Goal: Communication & Community: Answer question/provide support

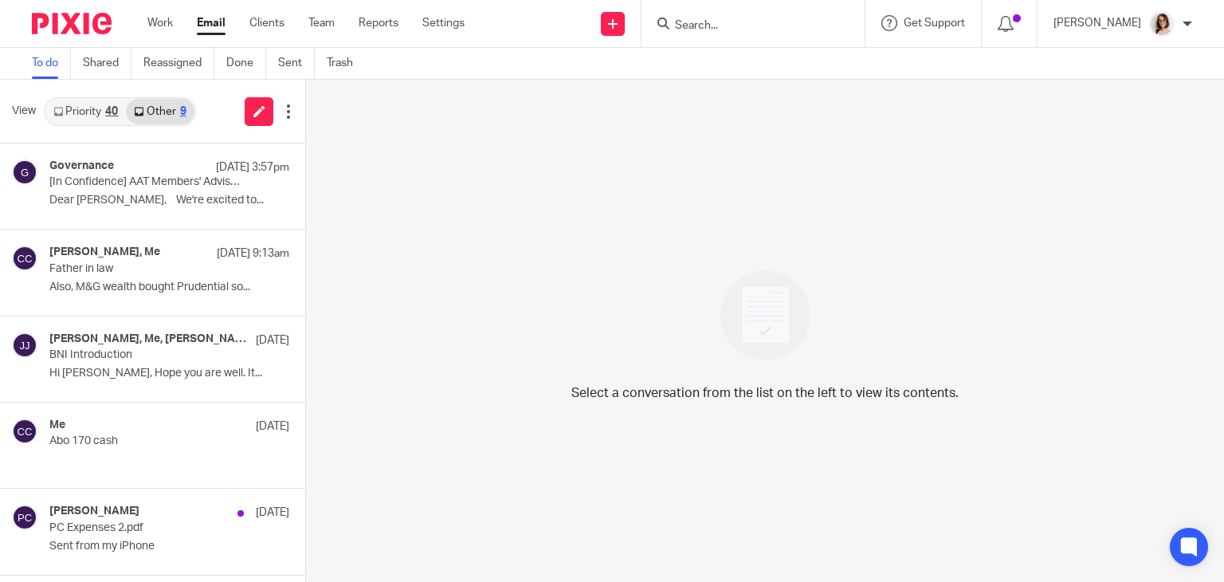
click at [213, 26] on link "Email" at bounding box center [211, 23] width 29 height 16
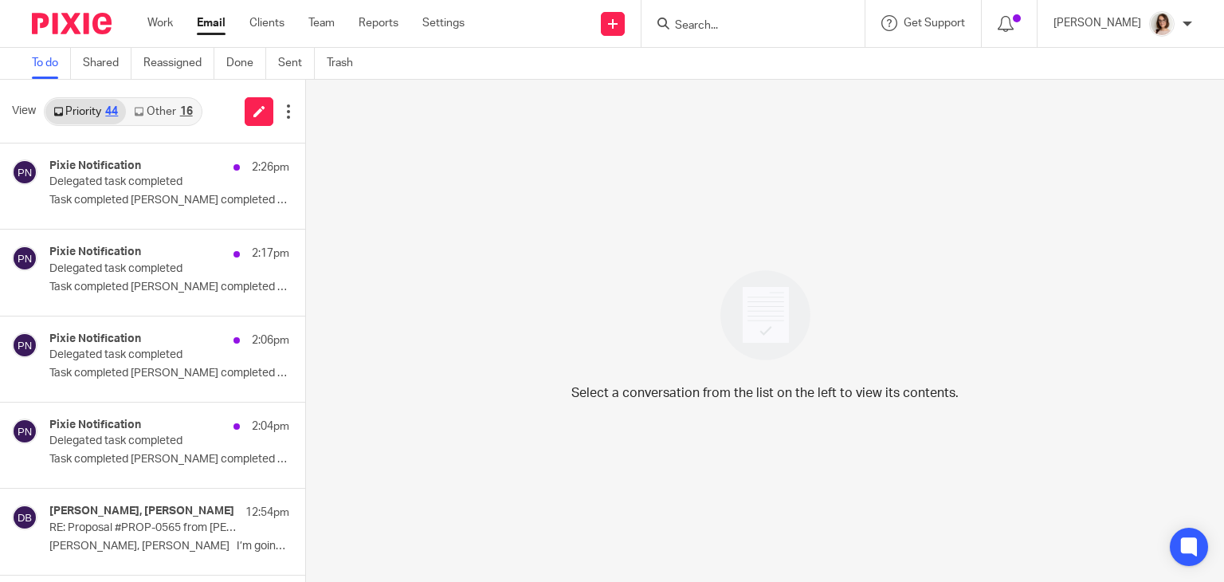
click at [156, 112] on link "Other 16" at bounding box center [163, 112] width 74 height 26
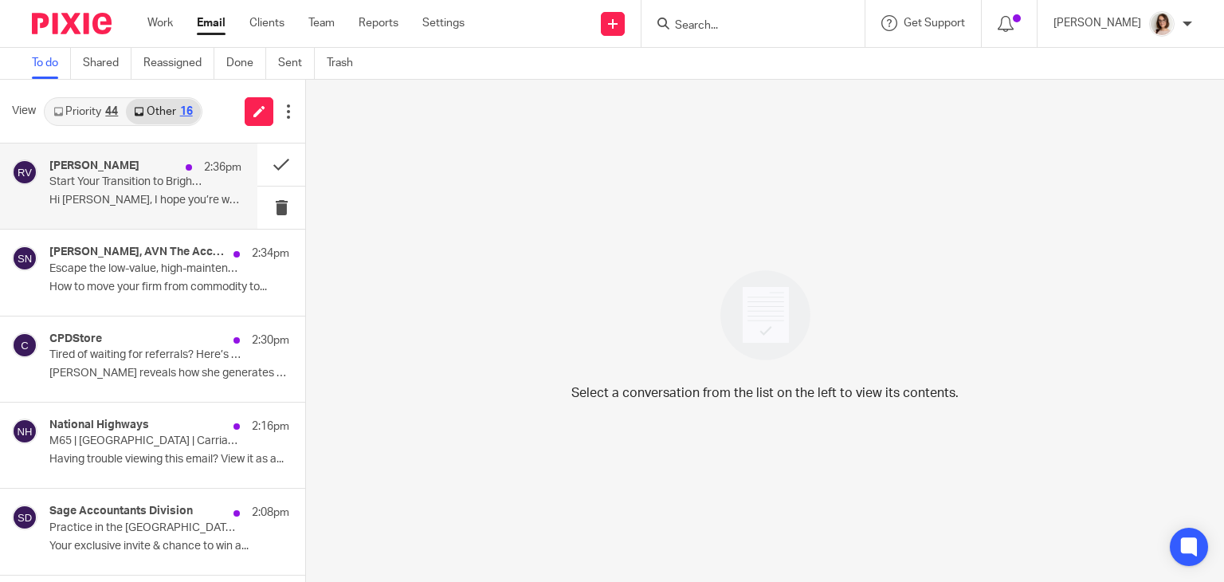
click at [163, 201] on p "Hi [PERSON_NAME], I hope you’re well. As you may..." at bounding box center [145, 201] width 192 height 14
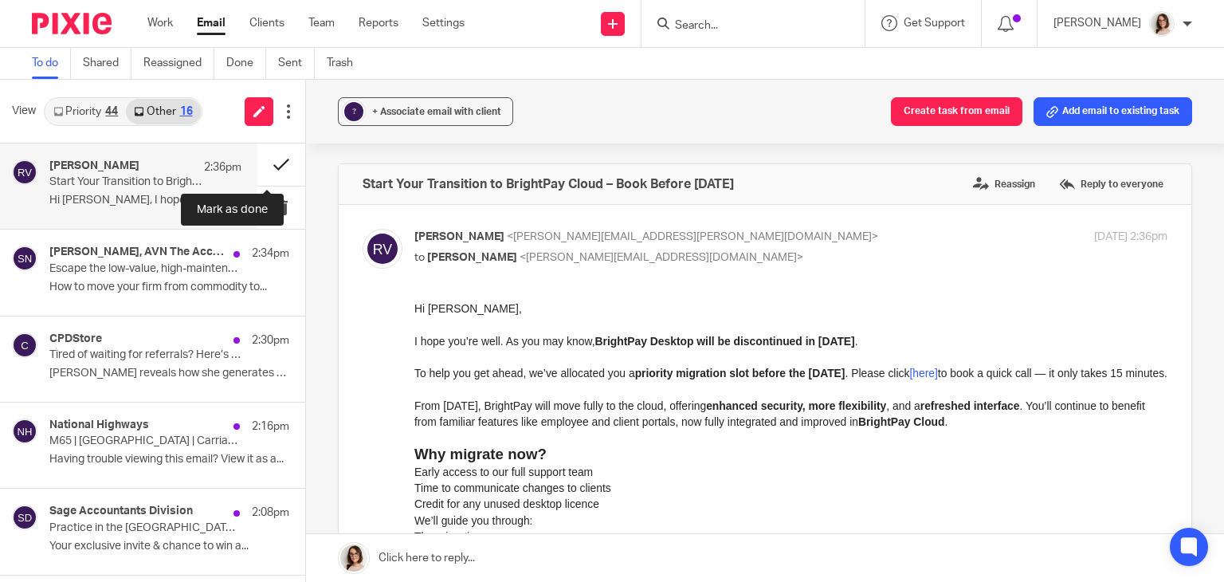
click at [265, 168] on button at bounding box center [281, 164] width 48 height 42
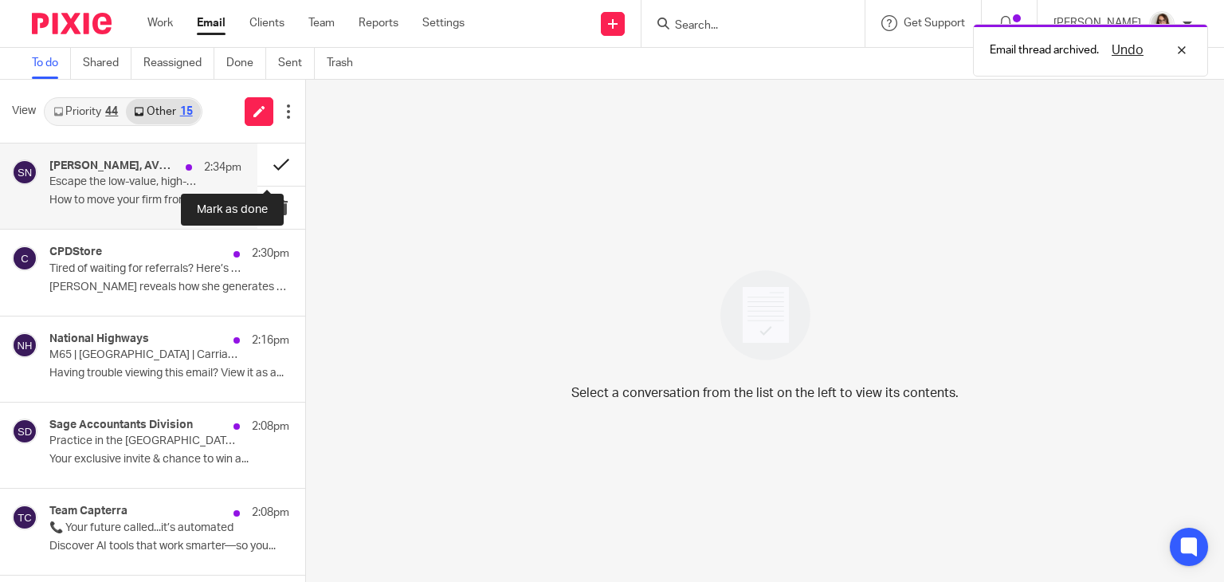
click at [257, 170] on button at bounding box center [281, 164] width 48 height 42
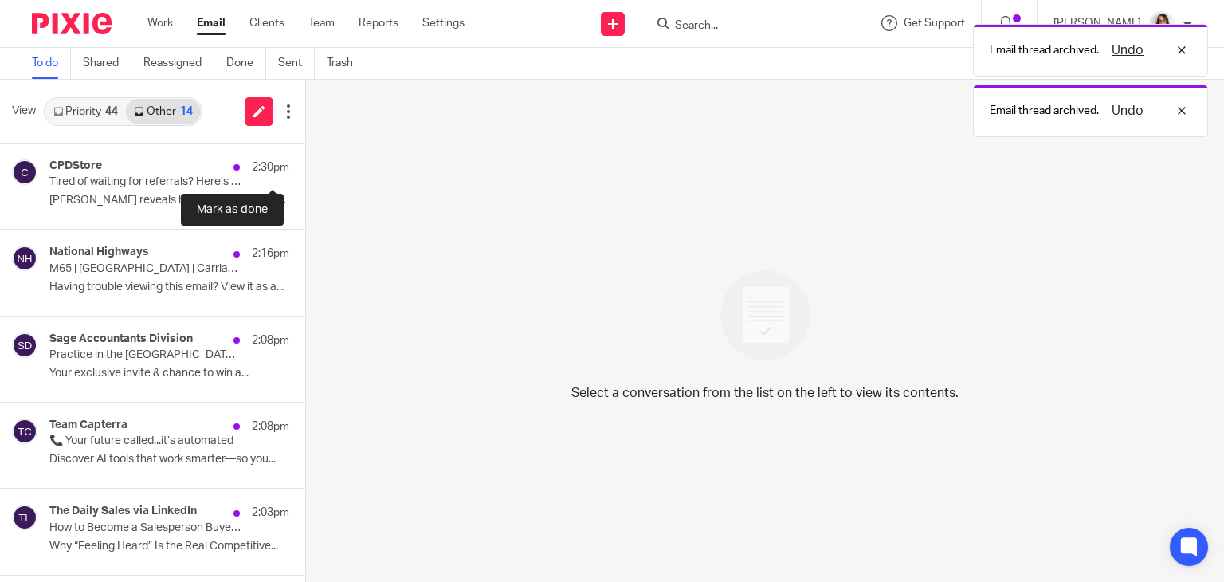
click at [305, 170] on button at bounding box center [311, 164] width 13 height 42
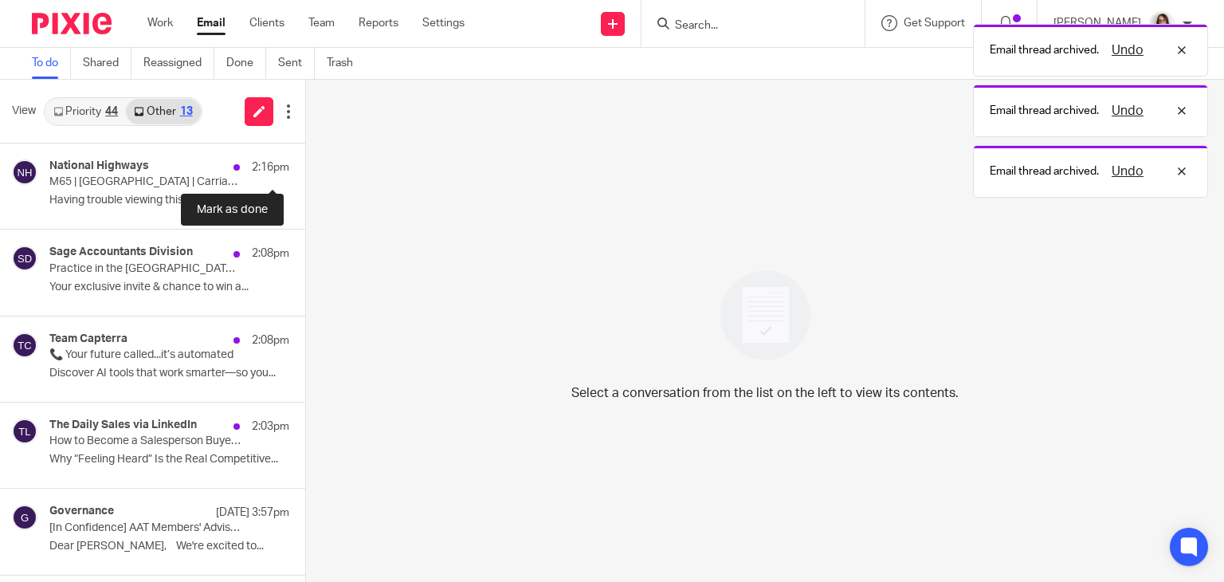
click at [305, 170] on button at bounding box center [311, 164] width 13 height 42
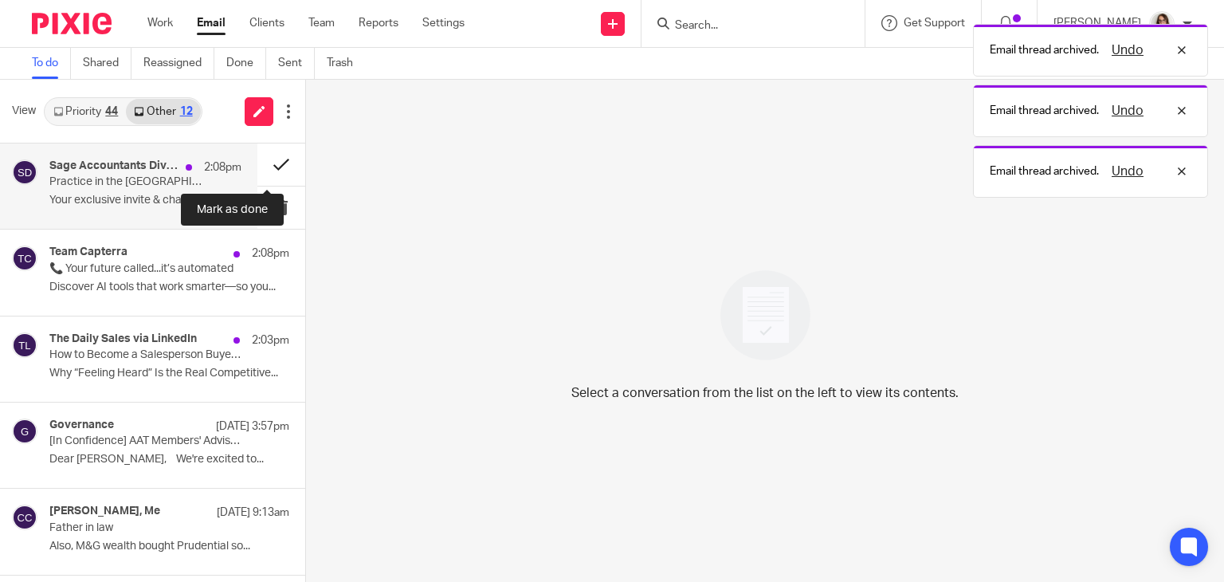
click at [266, 161] on button at bounding box center [281, 164] width 48 height 42
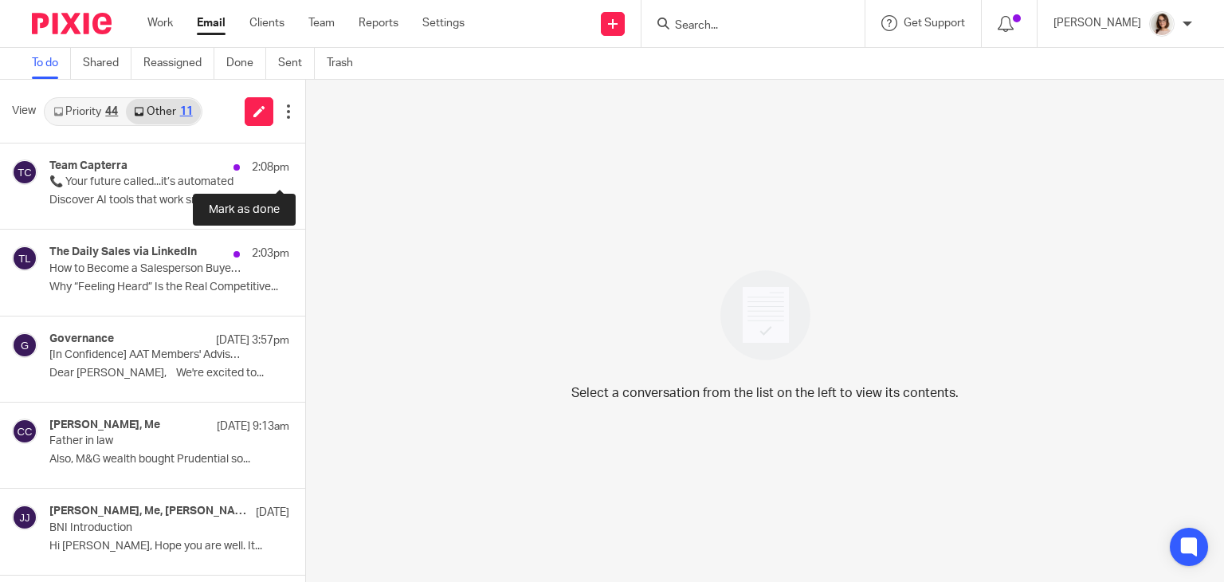
click at [305, 161] on button at bounding box center [311, 164] width 13 height 42
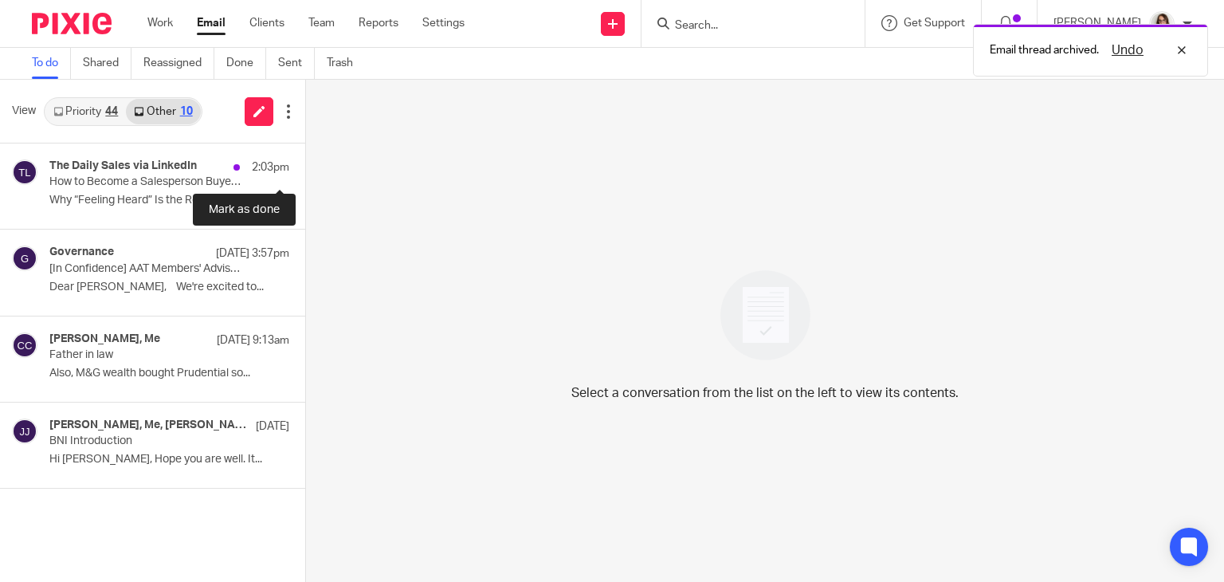
click at [305, 161] on button at bounding box center [311, 164] width 13 height 42
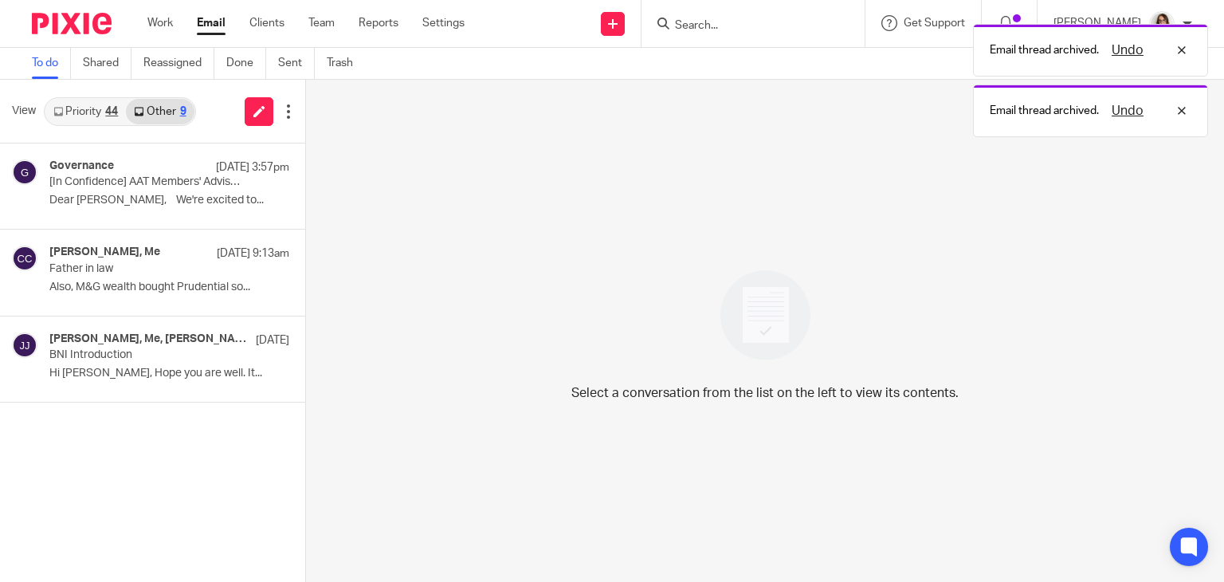
click at [91, 105] on link "Priority 44" at bounding box center [85, 112] width 81 height 26
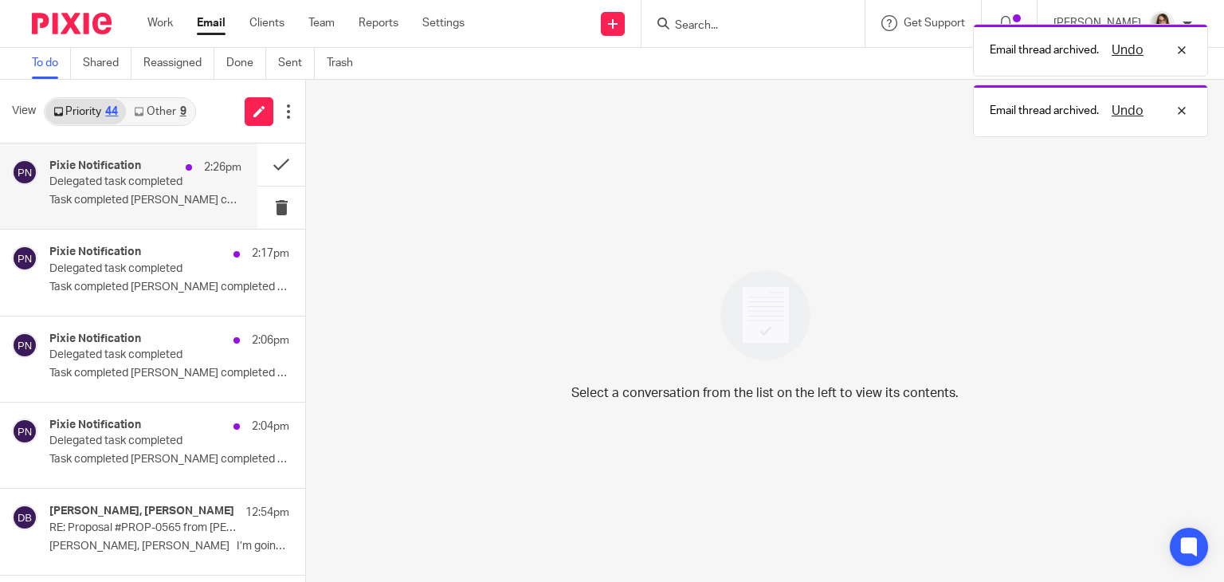
click at [156, 186] on p "Delegated task completed" at bounding box center [126, 182] width 154 height 14
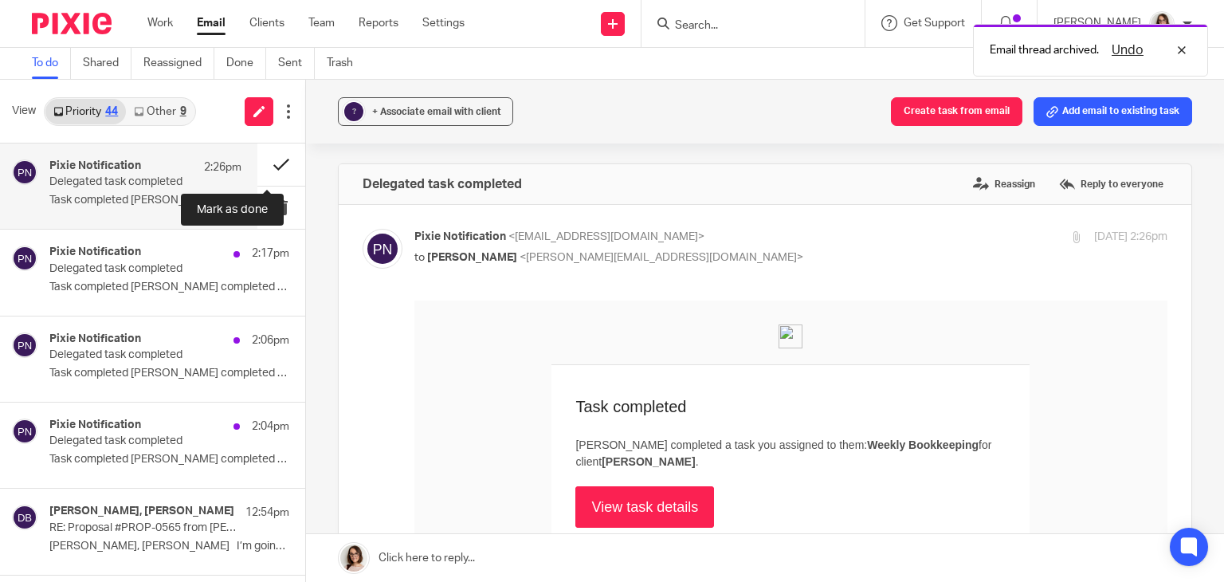
click at [267, 167] on button at bounding box center [281, 164] width 48 height 42
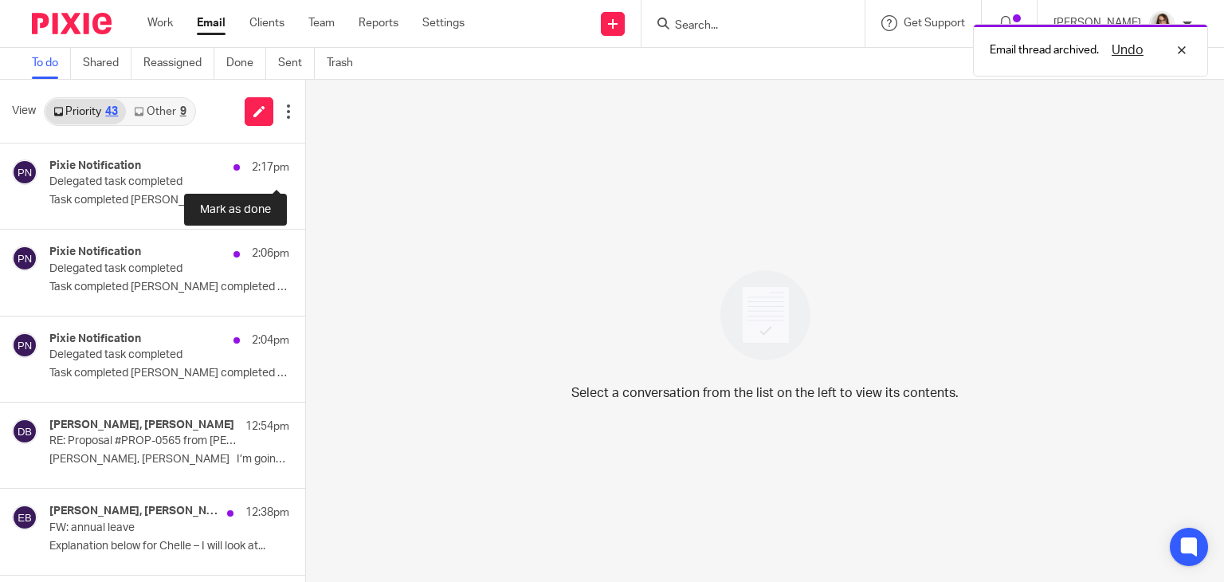
click at [305, 167] on button at bounding box center [311, 164] width 13 height 42
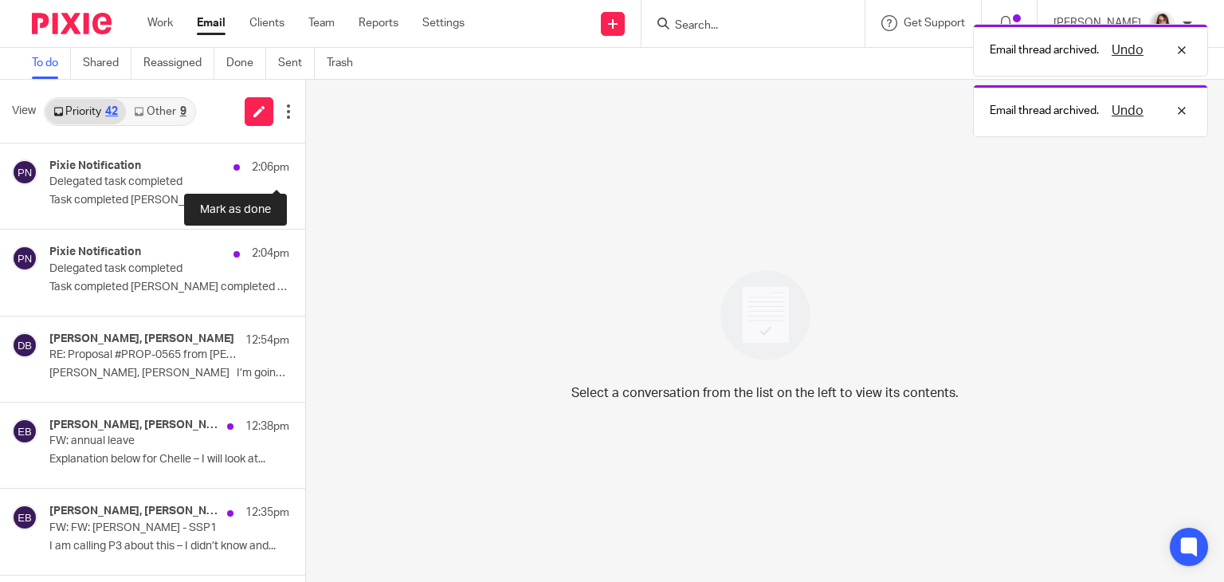
click at [305, 167] on button at bounding box center [311, 164] width 13 height 42
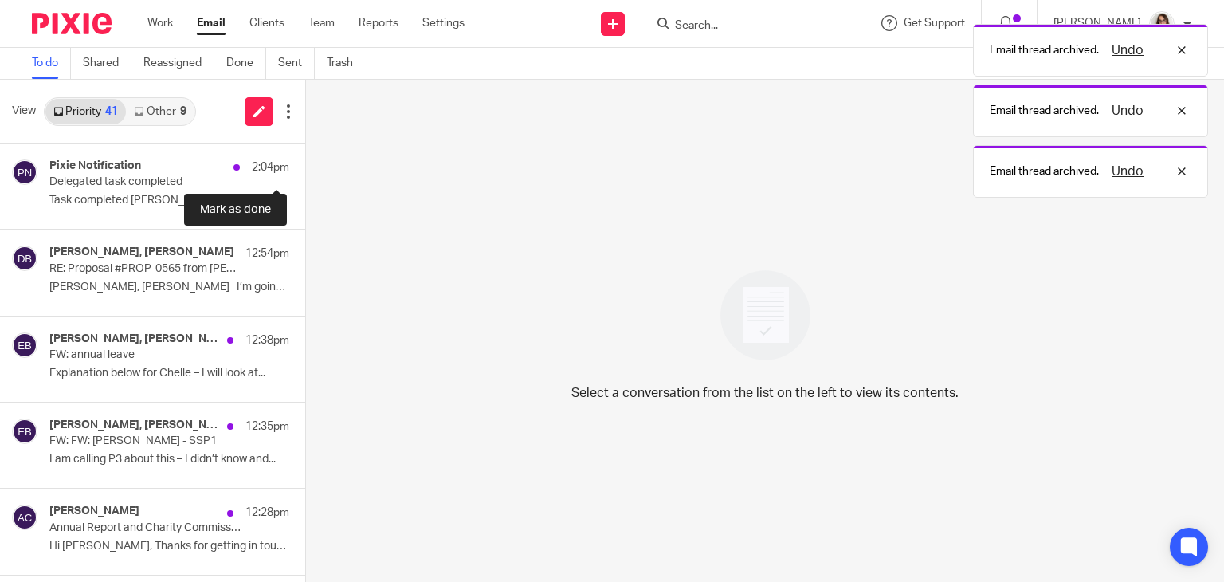
click at [305, 167] on button at bounding box center [311, 164] width 13 height 42
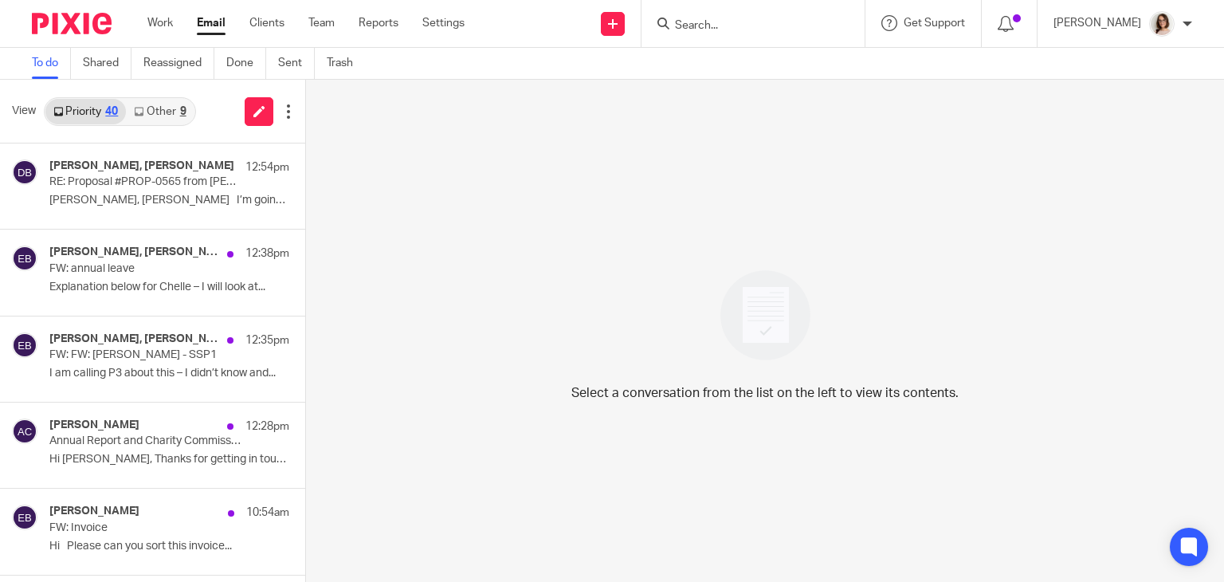
click at [209, 24] on link "Email" at bounding box center [211, 23] width 29 height 16
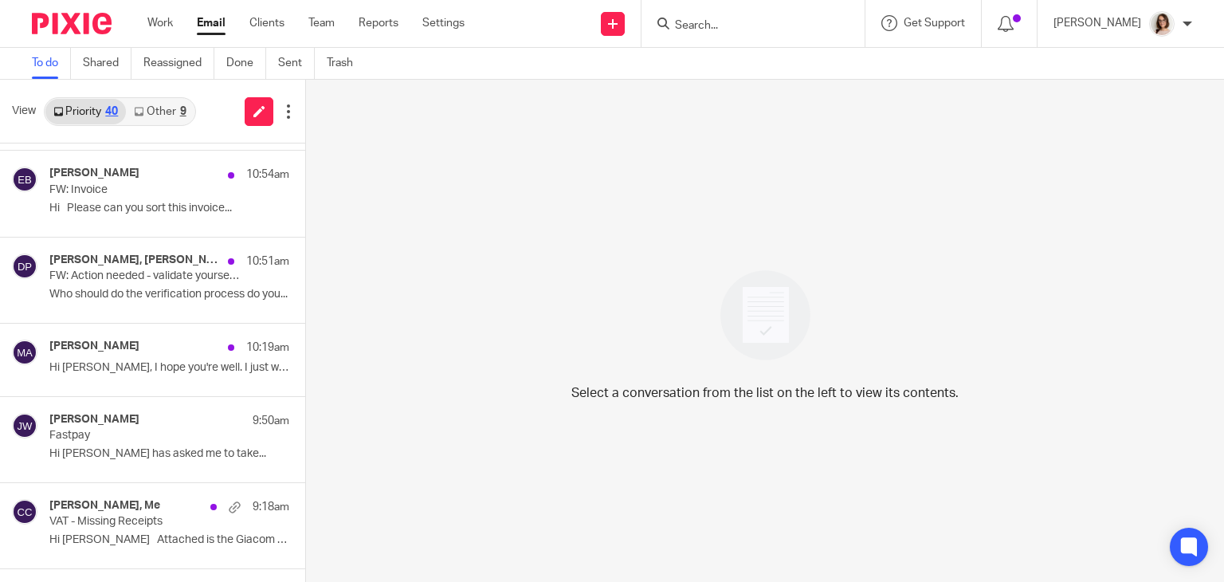
scroll to position [338, 0]
click at [144, 450] on p "Hi Caroline Paul has asked me to take..." at bounding box center [145, 454] width 192 height 14
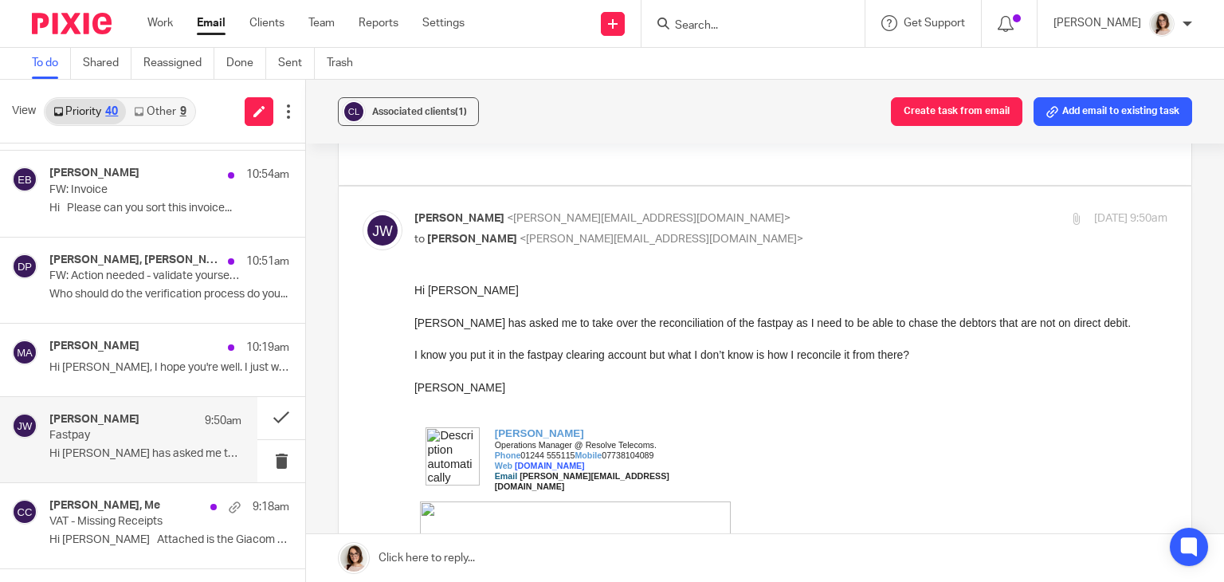
scroll to position [0, 0]
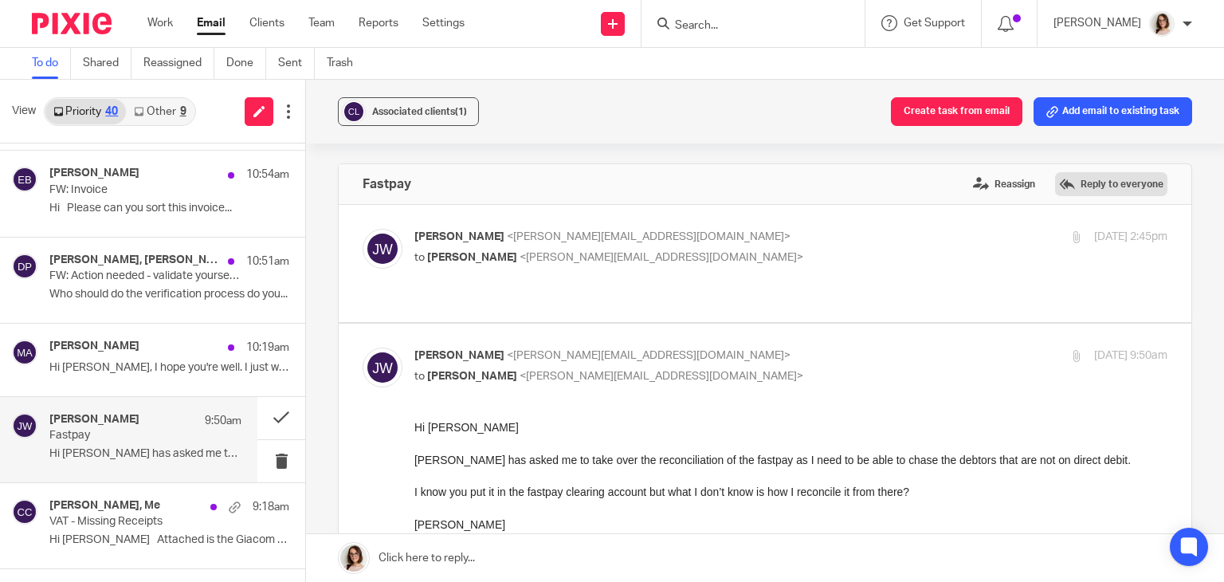
click at [1067, 176] on label "Reply to everyone" at bounding box center [1111, 184] width 112 height 24
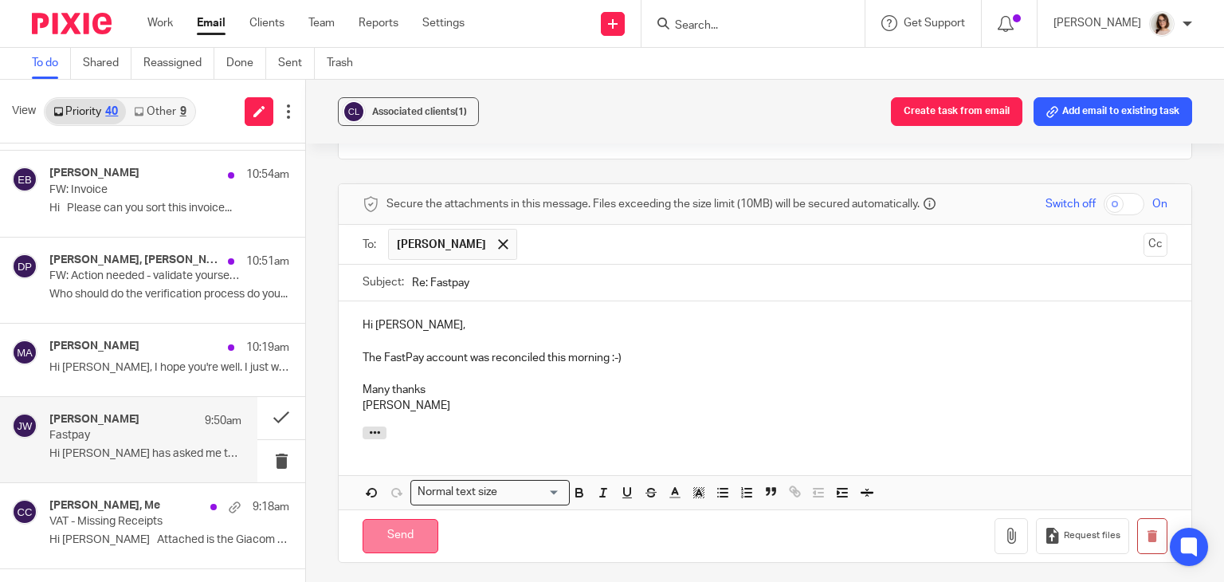
click at [389, 519] on input "Send" at bounding box center [401, 536] width 76 height 34
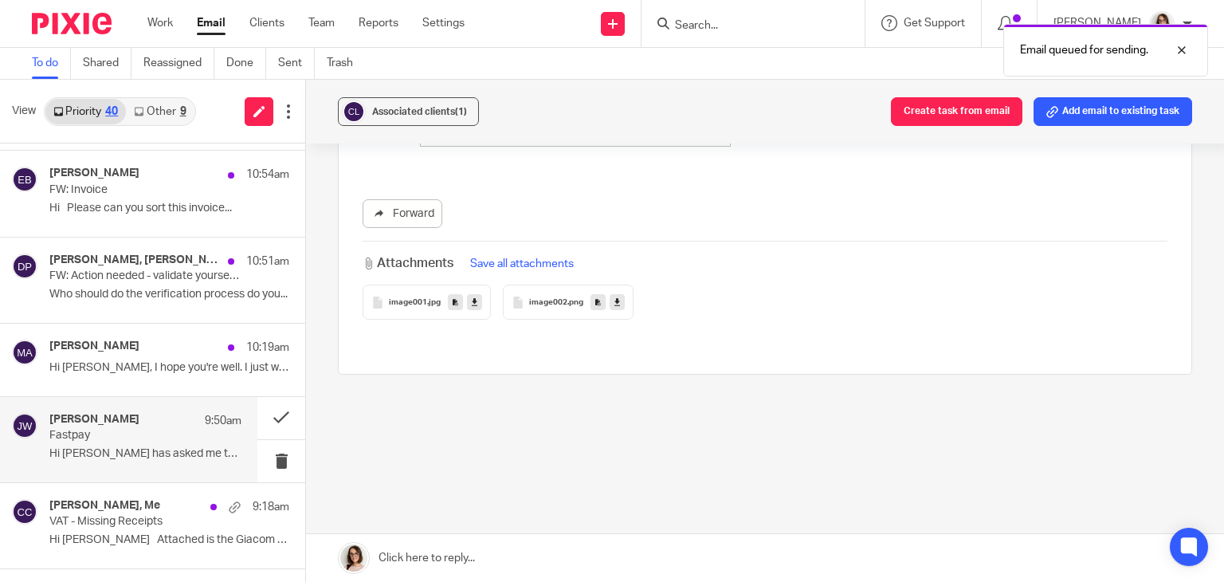
scroll to position [977, 0]
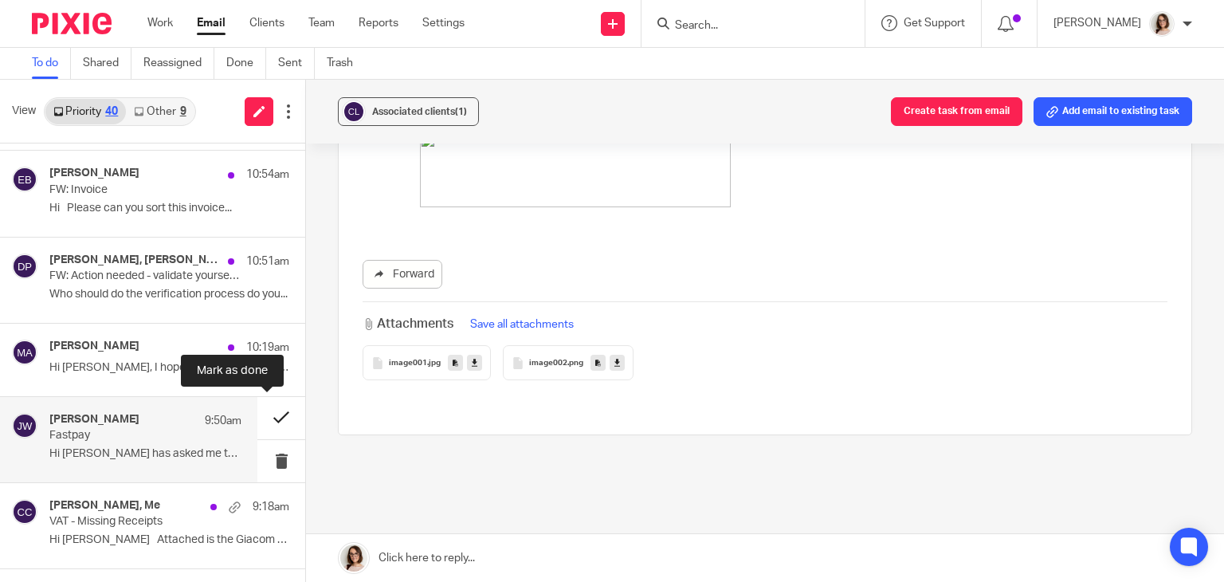
click at [264, 409] on button at bounding box center [281, 418] width 48 height 42
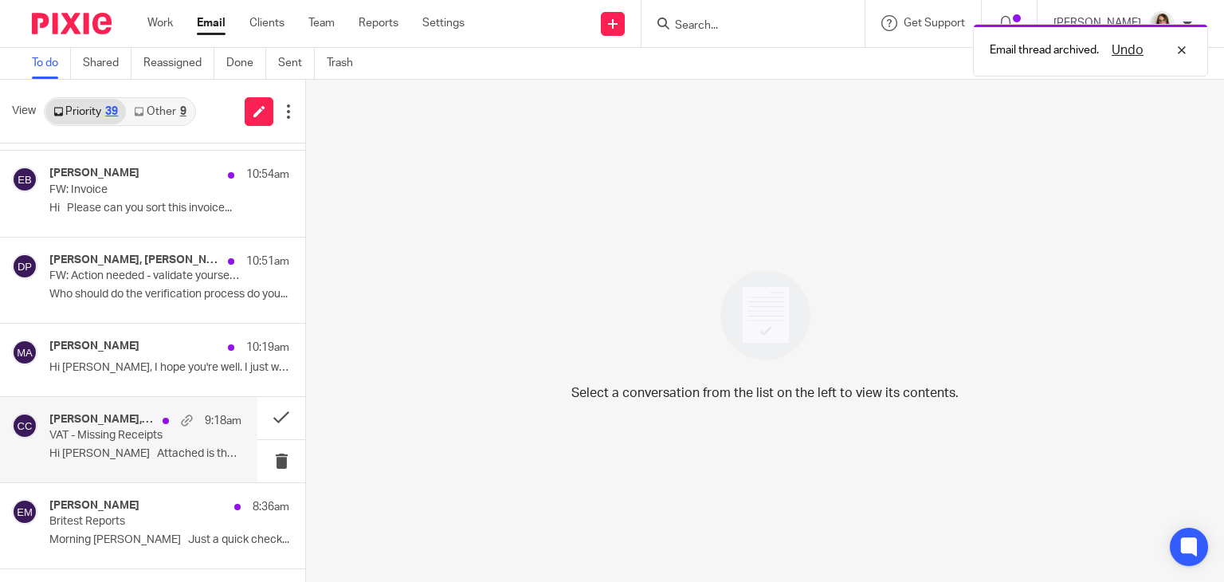
click at [189, 447] on p "Hi Caroline Attached is the Giacom one..." at bounding box center [145, 454] width 192 height 14
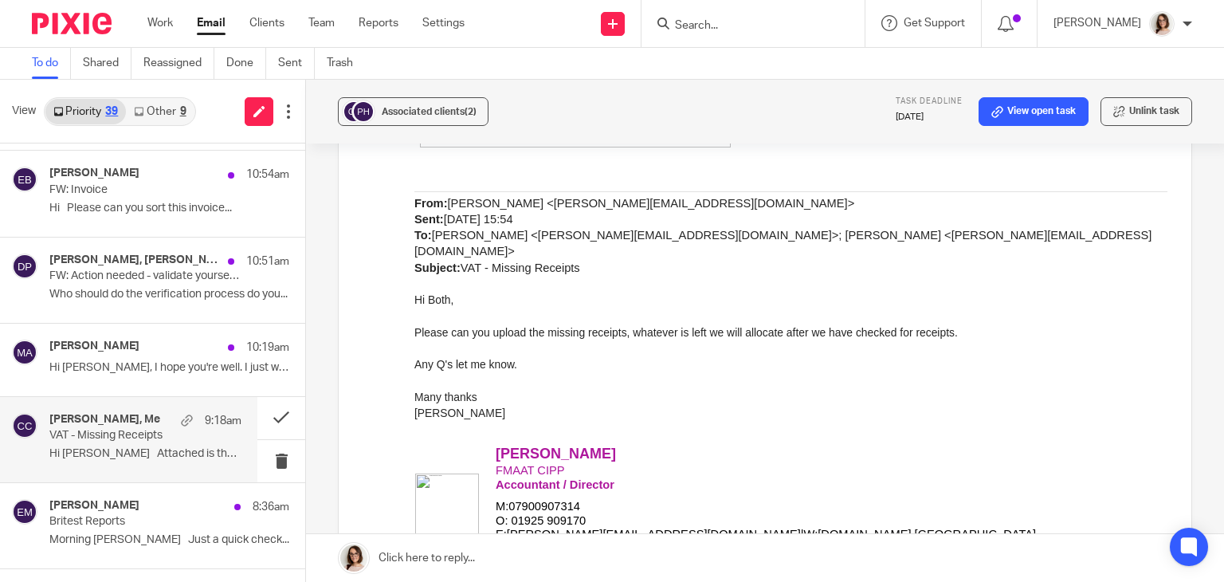
scroll to position [1090, 0]
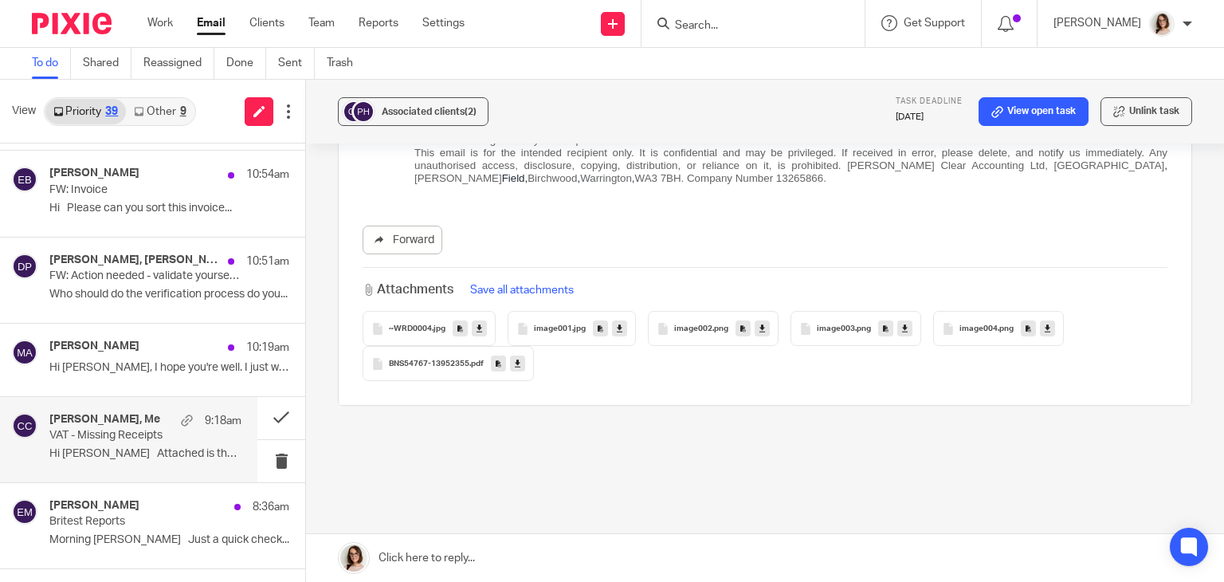
click at [515, 358] on icon at bounding box center [518, 364] width 6 height 12
click at [263, 422] on button at bounding box center [281, 418] width 48 height 42
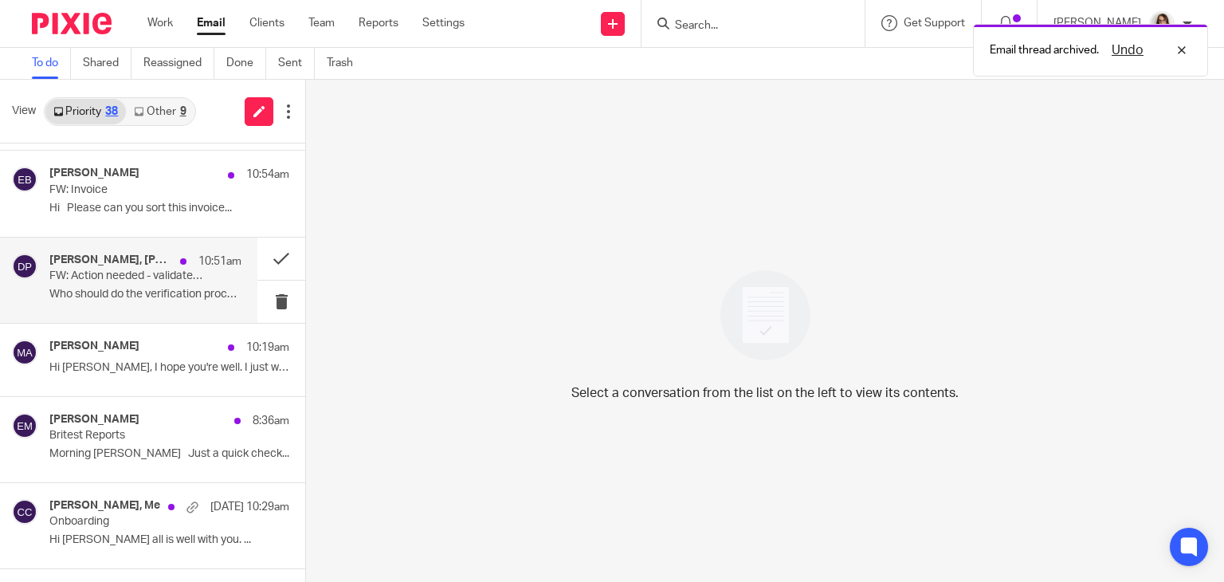
click at [153, 299] on p "Who should do the verification process do you..." at bounding box center [145, 295] width 192 height 14
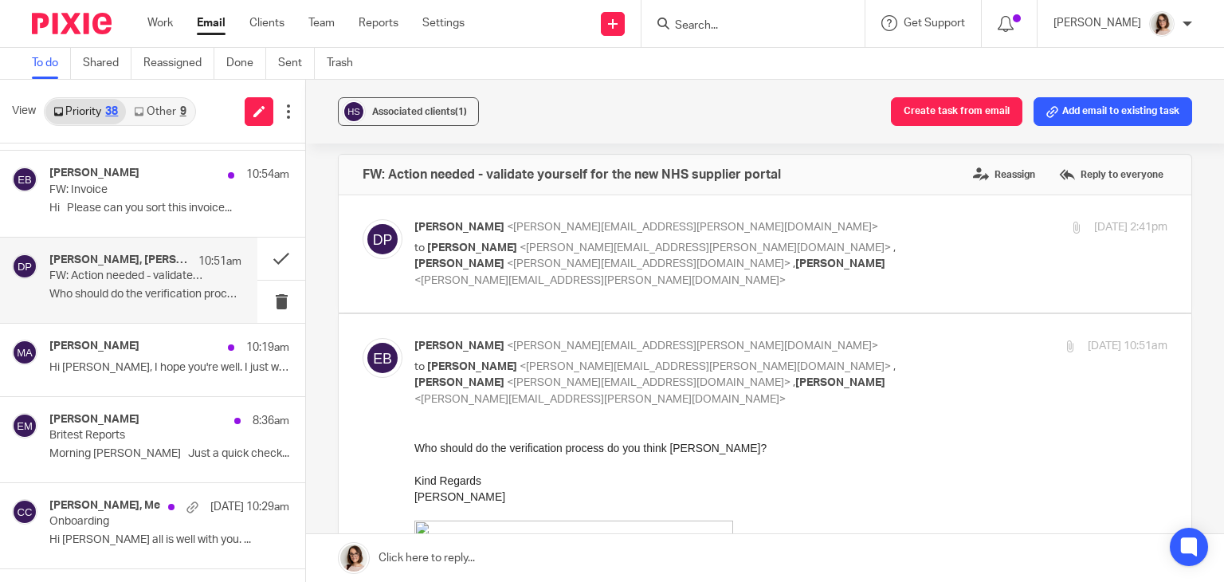
scroll to position [0, 0]
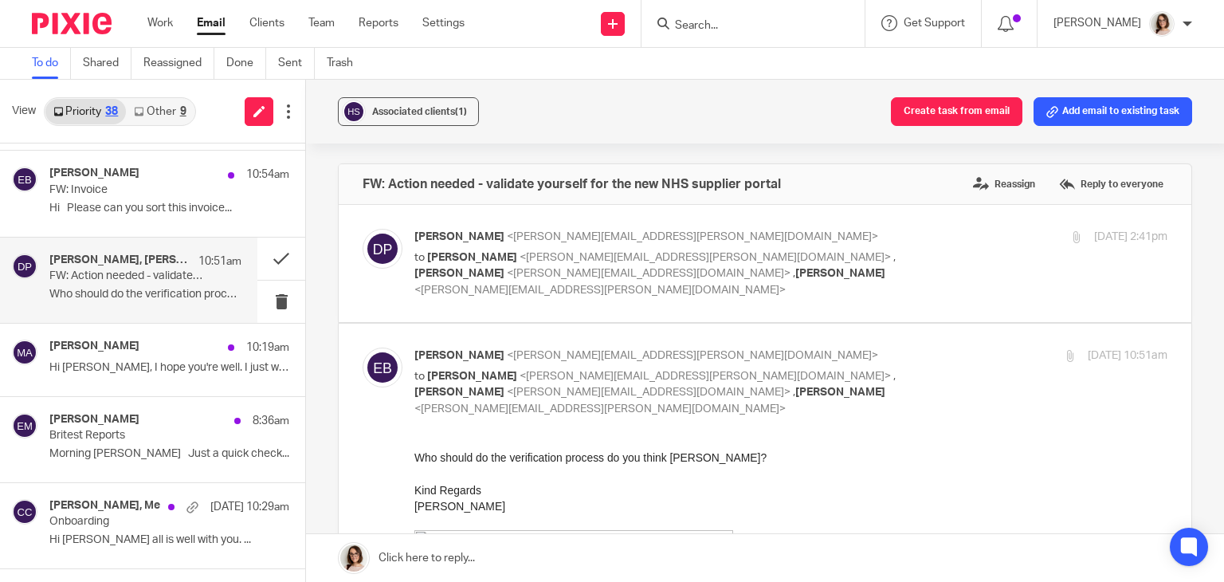
click at [713, 287] on label at bounding box center [765, 263] width 853 height 117
click at [363, 229] on input "checkbox" at bounding box center [362, 228] width 1 height 1
checkbox input "true"
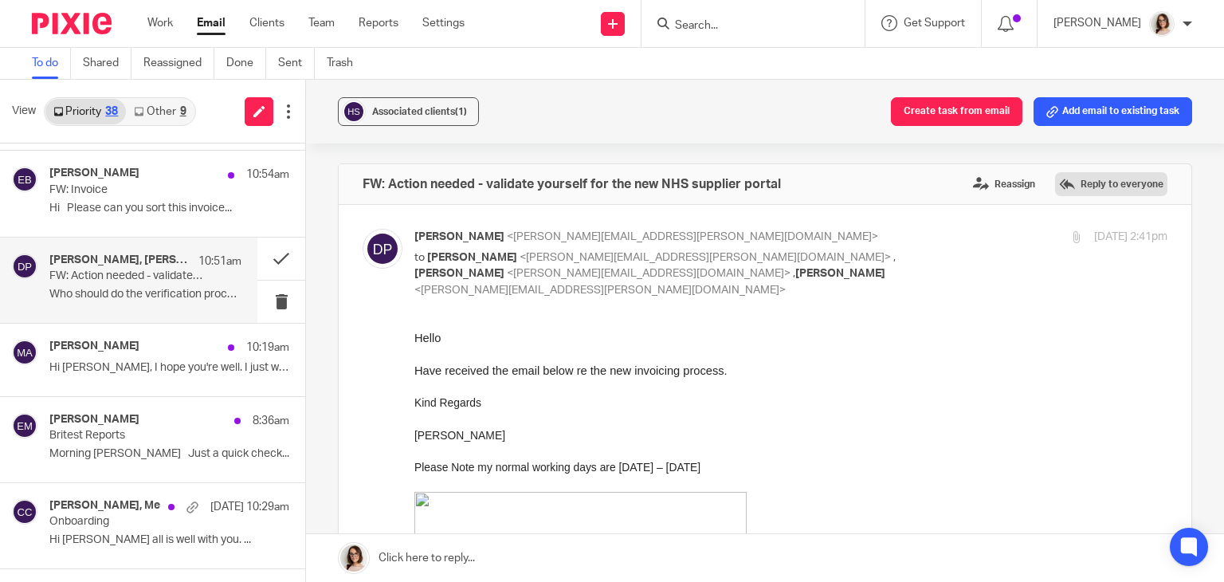
click at [1055, 183] on label "Reply to everyone" at bounding box center [1111, 184] width 112 height 24
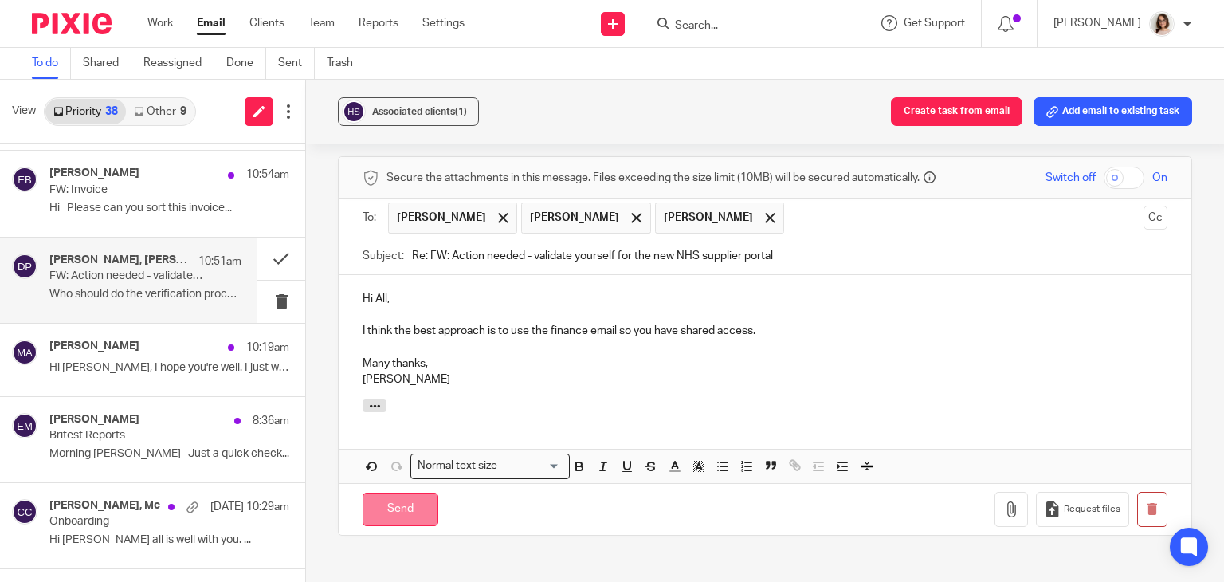
click at [390, 493] on input "Send" at bounding box center [401, 510] width 76 height 34
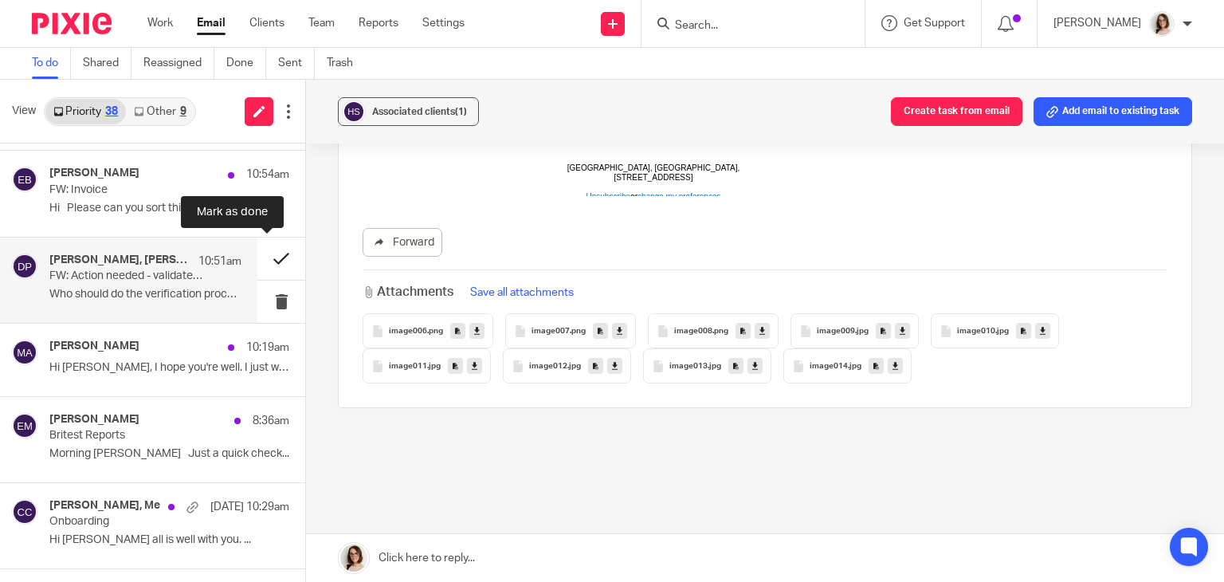
click at [263, 256] on button at bounding box center [281, 259] width 48 height 42
